Goal: Go to known website: Access a specific website the user already knows

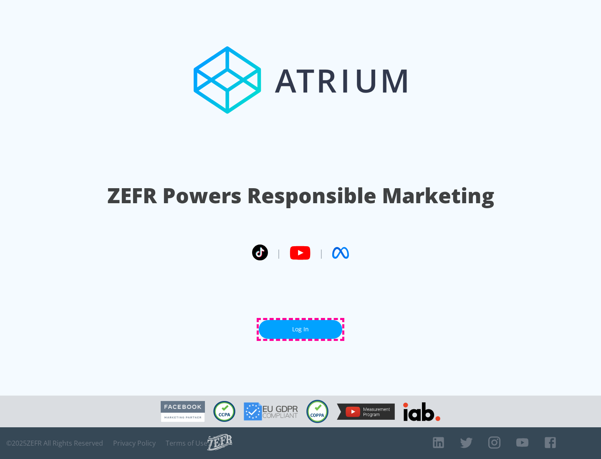
click at [300, 329] on link "Log In" at bounding box center [300, 329] width 83 height 19
